Goal: Information Seeking & Learning: Learn about a topic

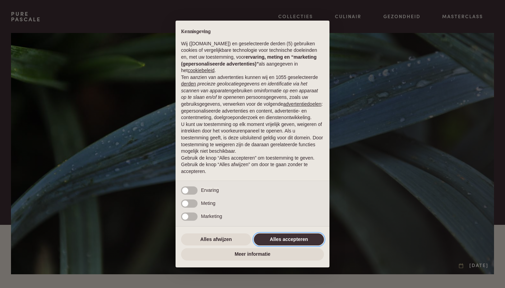
click at [293, 242] on button "Alles accepteren" at bounding box center [289, 240] width 70 height 12
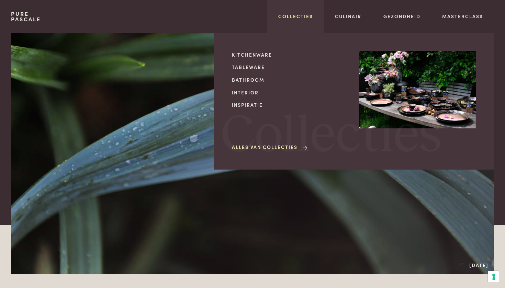
click at [305, 15] on link "Collecties" at bounding box center [295, 16] width 35 height 7
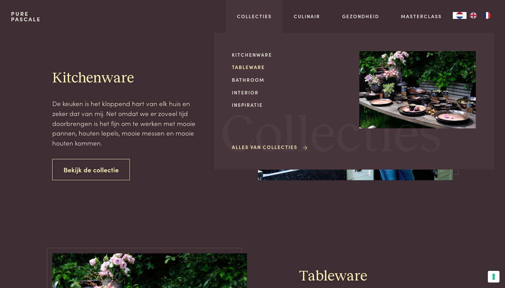
click at [254, 66] on link "Tableware" at bounding box center [290, 67] width 116 height 7
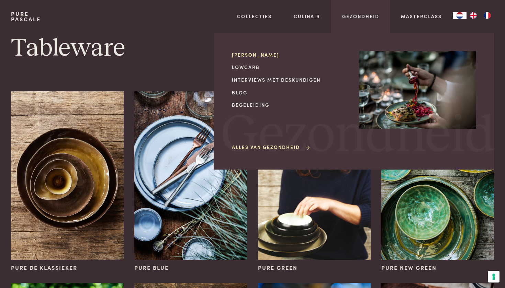
click at [270, 56] on link "[PERSON_NAME]" at bounding box center [290, 54] width 116 height 7
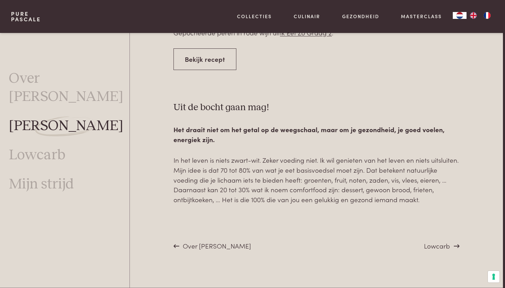
scroll to position [2504, 2]
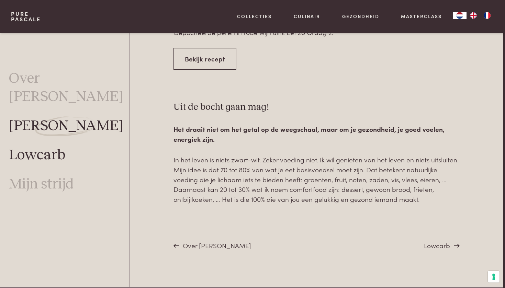
click at [55, 146] on link "Lowcarb" at bounding box center [37, 155] width 56 height 18
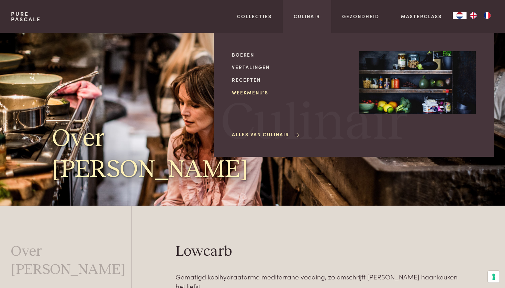
click at [254, 92] on link "Weekmenu's" at bounding box center [290, 92] width 116 height 7
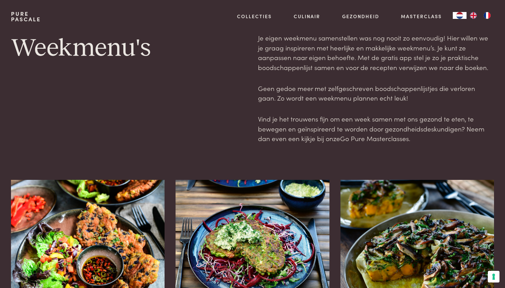
click at [371, 135] on link "Go Pure Masterclasses" at bounding box center [374, 138] width 69 height 9
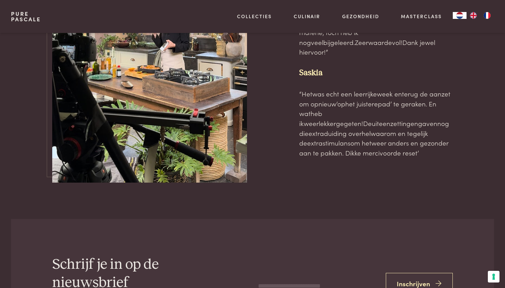
scroll to position [2127, 0]
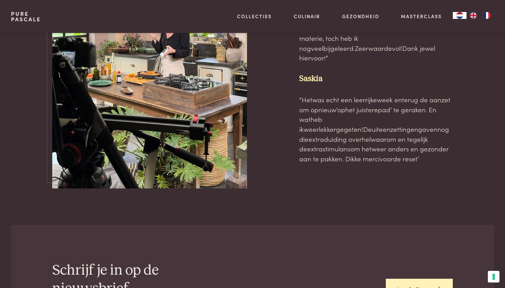
click at [415, 279] on button "Inschrijven" at bounding box center [419, 290] width 67 height 22
click at [414, 274] on button "Inschrijven" at bounding box center [419, 285] width 67 height 22
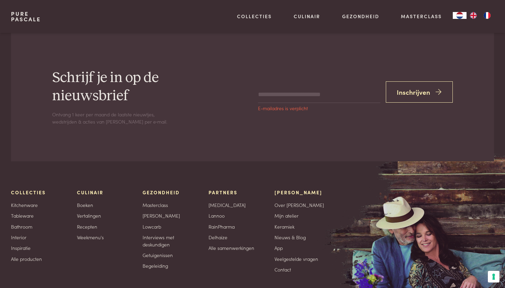
scroll to position [2320, 0]
click at [411, 81] on button "Inschrijven" at bounding box center [419, 92] width 67 height 22
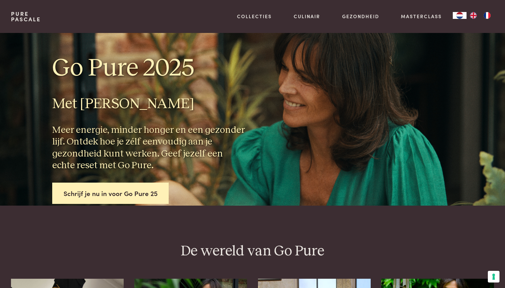
scroll to position [0, 0]
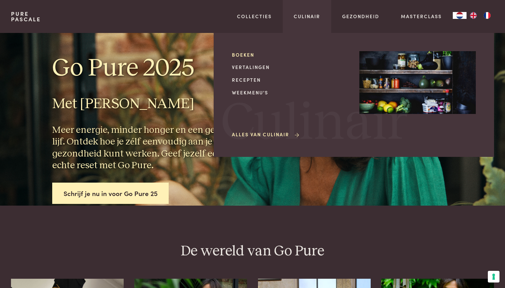
click at [250, 56] on link "Boeken" at bounding box center [290, 54] width 116 height 7
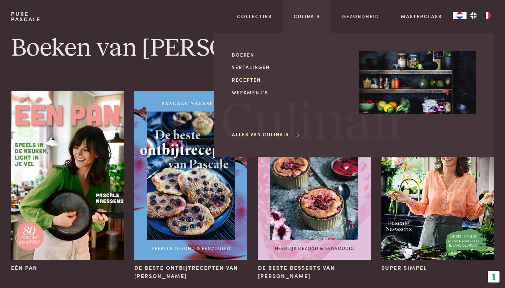
click at [254, 78] on link "Recepten" at bounding box center [290, 79] width 116 height 7
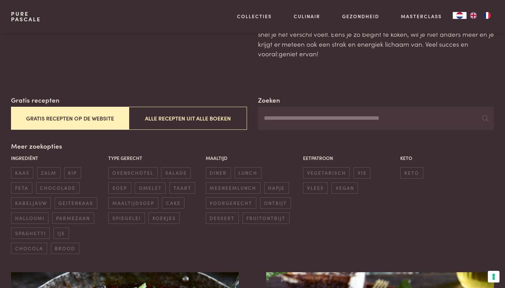
scroll to position [63, 0]
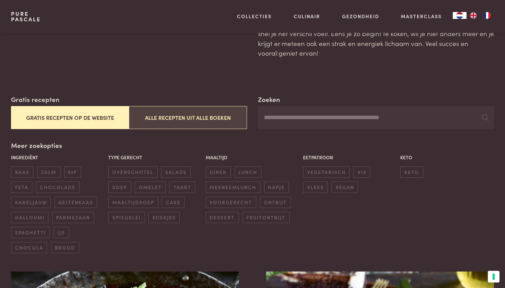
click at [188, 118] on button "Alle recepten uit alle boeken" at bounding box center [188, 117] width 118 height 23
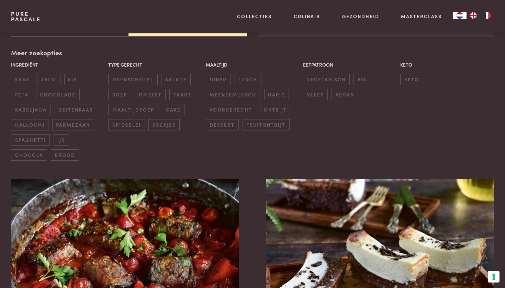
scroll to position [156, 0]
click at [269, 108] on span "ontbijt" at bounding box center [275, 109] width 31 height 11
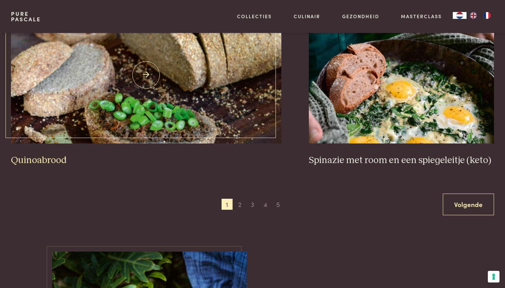
scroll to position [1296, 0]
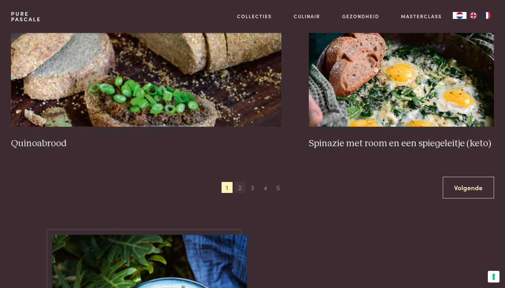
click at [241, 184] on span "2" at bounding box center [239, 187] width 11 height 11
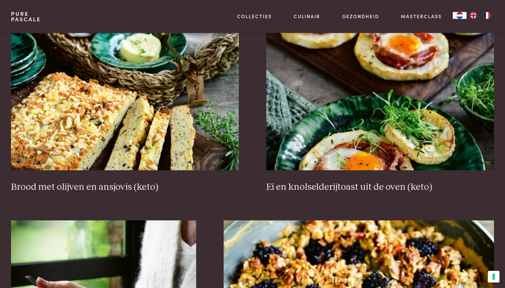
scroll to position [307, 0]
